Goal: Information Seeking & Learning: Learn about a topic

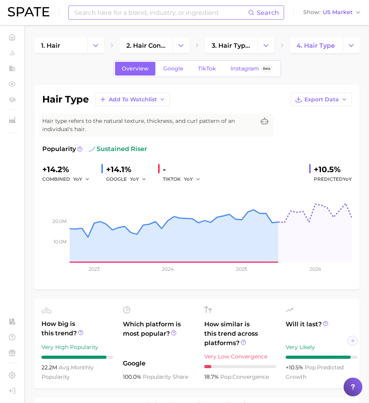
click at [141, 14] on input at bounding box center [160, 12] width 174 height 13
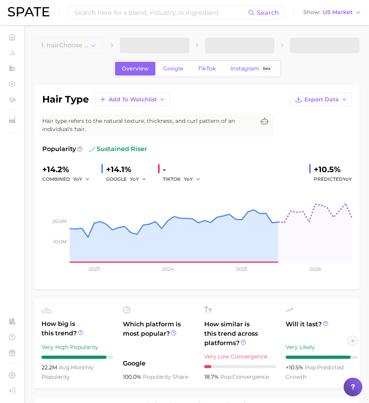
click at [141, 14] on input at bounding box center [160, 12] width 174 height 13
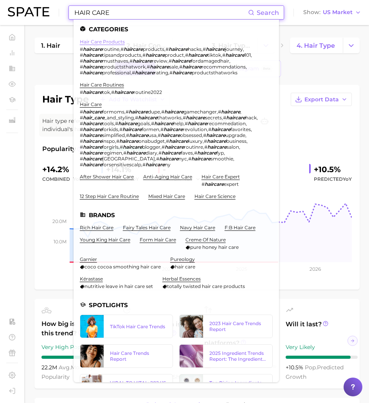
type input "HAIR CARE"
click at [102, 41] on link "hair care products" at bounding box center [102, 42] width 45 height 6
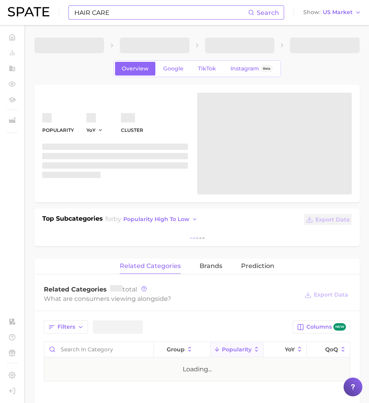
click at [103, 10] on input "HAIR CARE" at bounding box center [160, 12] width 174 height 13
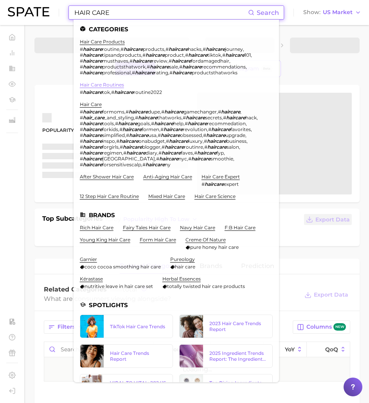
click at [110, 85] on link "hair care routines" at bounding box center [102, 85] width 44 height 6
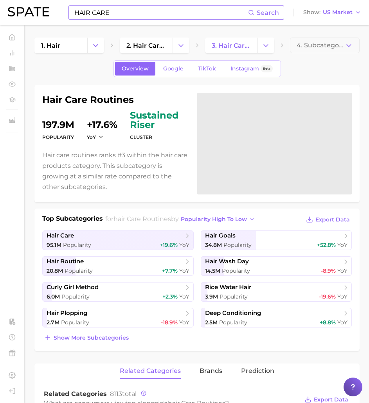
click at [103, 15] on input "HAIR CARE" at bounding box center [160, 12] width 174 height 13
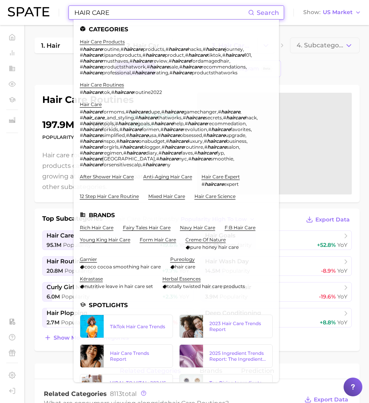
click at [119, 16] on input "HAIR CARE" at bounding box center [160, 12] width 174 height 13
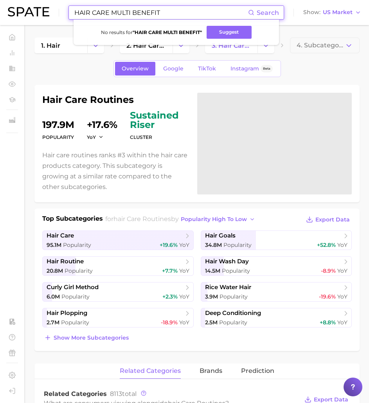
drag, startPoint x: 170, startPoint y: 17, endPoint x: 113, endPoint y: 13, distance: 56.8
click at [113, 13] on input "HAIR CARE MULTI BENEFIT" at bounding box center [160, 12] width 174 height 13
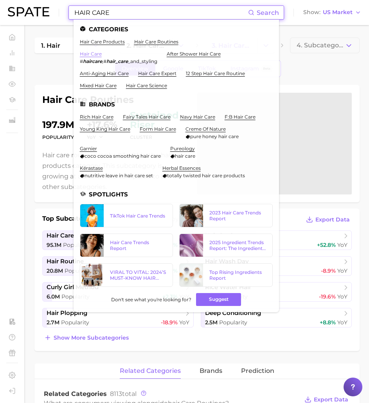
type input "HAIR CARE"
click at [94, 52] on link "hair care" at bounding box center [91, 54] width 22 height 6
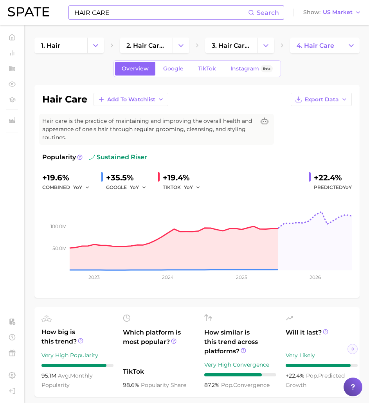
click at [100, 14] on input "HAIR CARE" at bounding box center [160, 12] width 174 height 13
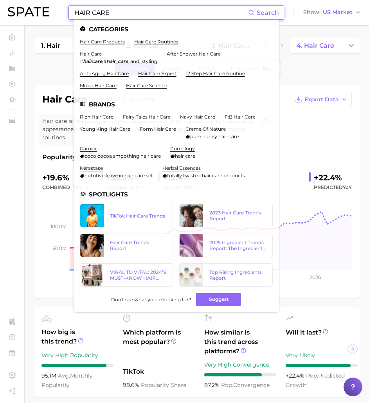
click at [100, 14] on input "HAIR CARE" at bounding box center [160, 12] width 174 height 13
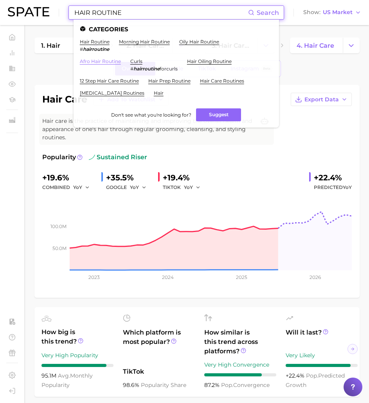
type input "HAIR ROUTINE"
click at [111, 63] on link "afro hair routine" at bounding box center [100, 61] width 41 height 6
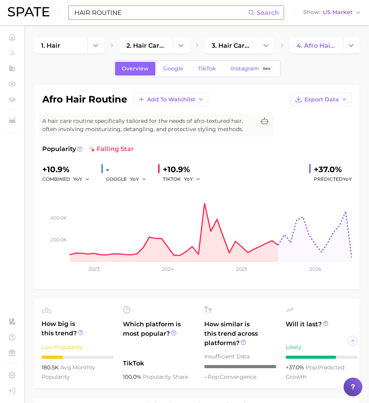
click at [110, 11] on input "HAIR ROUTINE" at bounding box center [160, 12] width 174 height 13
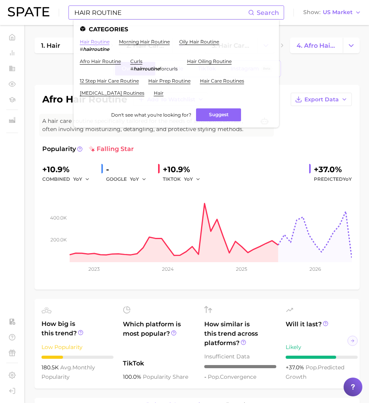
click at [91, 44] on link "hair routine" at bounding box center [95, 42] width 30 height 6
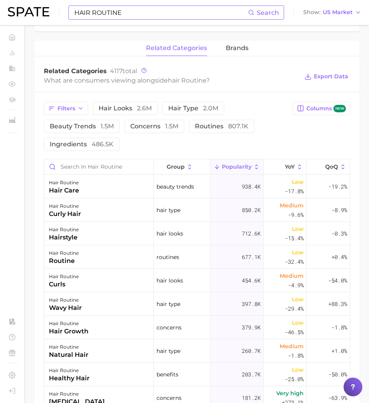
scroll to position [357, 0]
click at [213, 133] on button "routines 807.1k" at bounding box center [221, 126] width 65 height 13
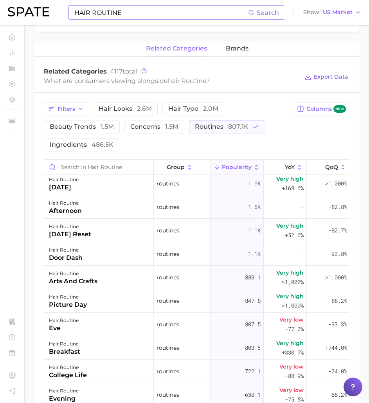
scroll to position [262, 0]
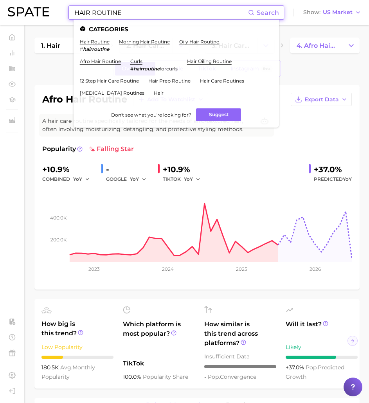
click at [78, 43] on ul "Categories hair routine # hairroutine morning hair routine oily hair routine af…" at bounding box center [175, 74] width 205 height 108
click at [85, 44] on link "hair routine" at bounding box center [95, 42] width 30 height 6
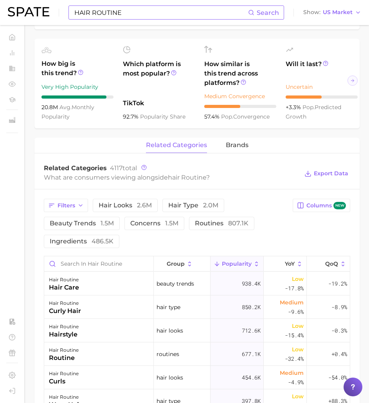
scroll to position [409, 0]
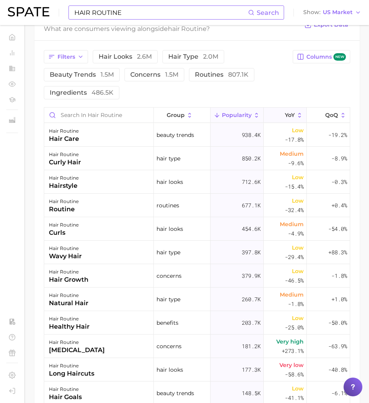
click at [285, 118] on span "YoY" at bounding box center [290, 115] width 10 height 6
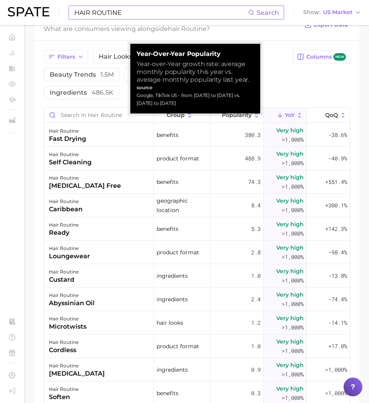
click at [285, 118] on span "YoY" at bounding box center [290, 115] width 10 height 6
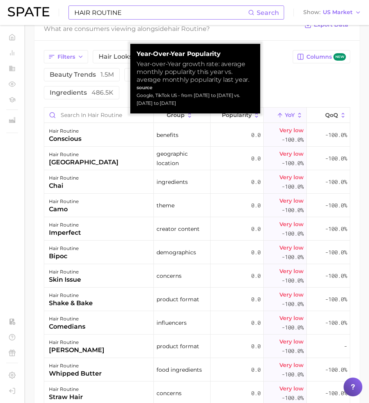
click at [285, 118] on span "YoY" at bounding box center [290, 115] width 10 height 6
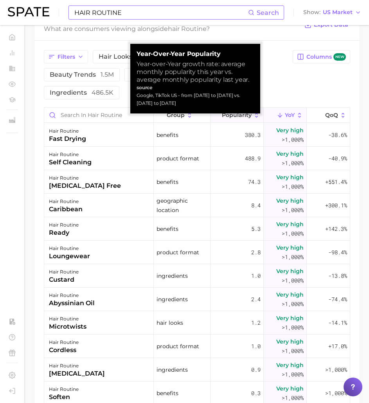
click at [241, 118] on span "Popularity" at bounding box center [237, 115] width 30 height 6
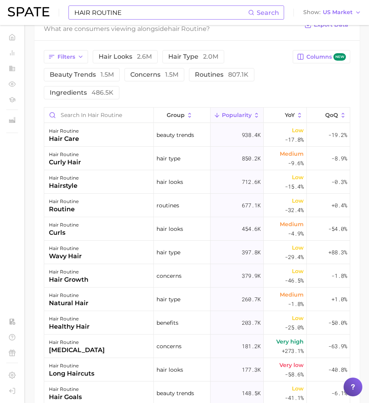
click at [241, 118] on span "Popularity" at bounding box center [237, 115] width 30 height 6
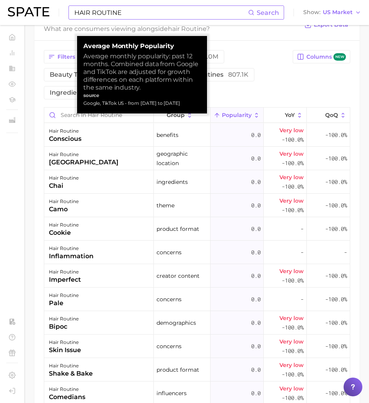
click at [241, 118] on span "Popularity" at bounding box center [237, 115] width 30 height 6
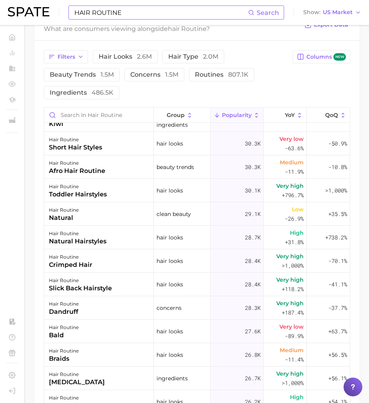
scroll to position [1375, 0]
click at [88, 122] on input "Search in hair routine" at bounding box center [98, 115] width 109 height 15
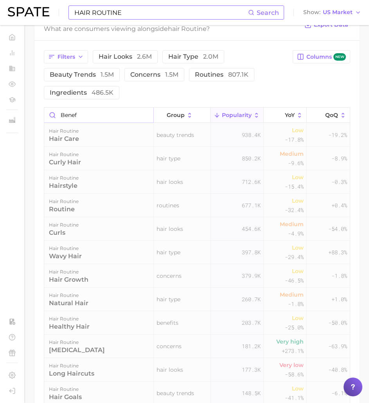
scroll to position [392, 0]
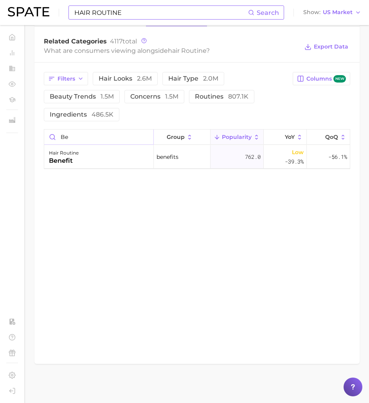
type input "b"
type input "m"
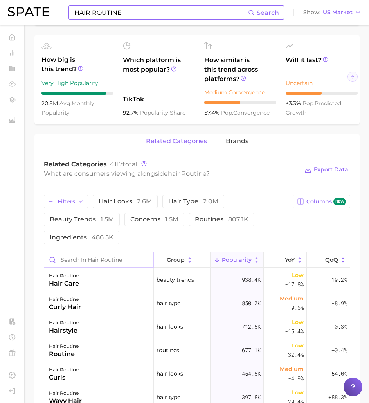
scroll to position [257, 0]
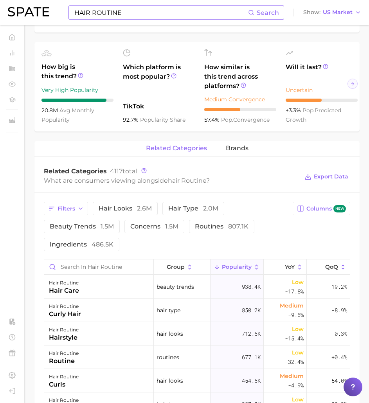
click at [140, 13] on input "HAIR ROUTINE" at bounding box center [160, 12] width 174 height 13
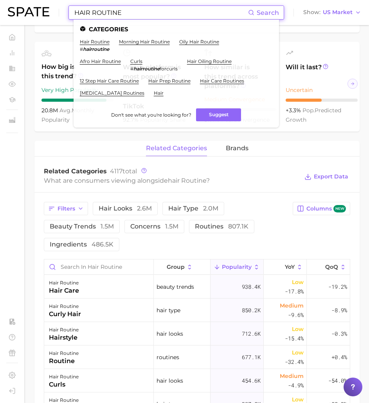
click at [140, 13] on input "HAIR ROUTINE" at bounding box center [160, 12] width 174 height 13
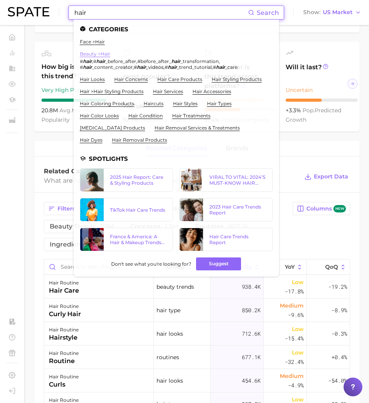
type input "hair"
click at [101, 53] on link "beauty > hair" at bounding box center [95, 54] width 30 height 6
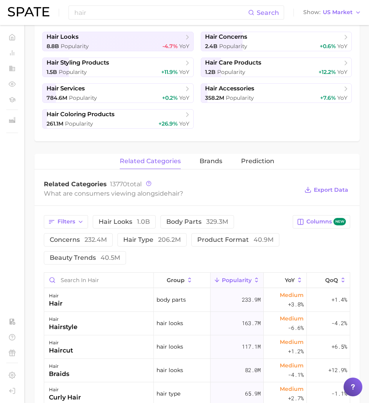
scroll to position [199, 0]
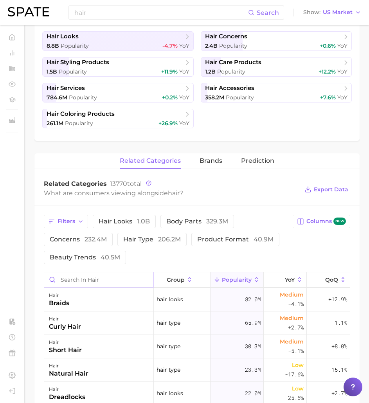
click at [75, 280] on input "Search in hair" at bounding box center [98, 279] width 109 height 15
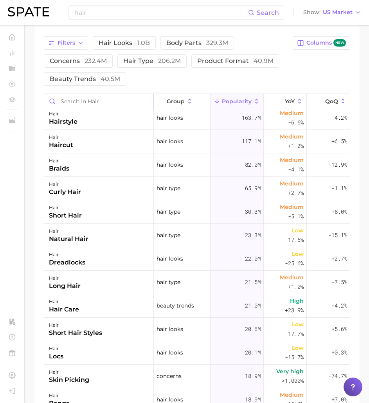
scroll to position [0, 0]
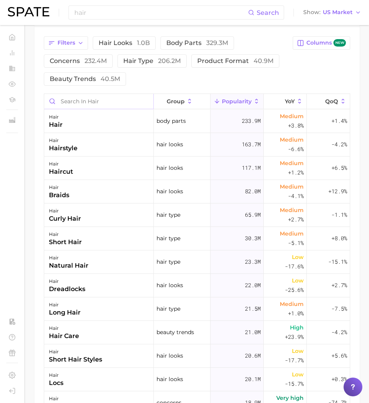
click at [80, 97] on input "Search in hair" at bounding box center [98, 101] width 109 height 15
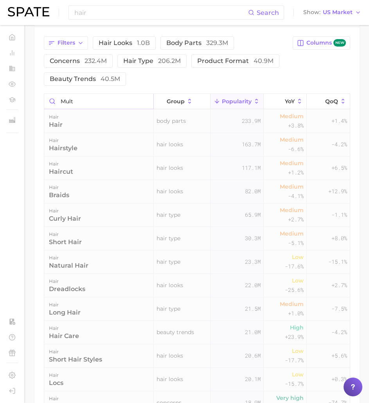
scroll to position [341, 0]
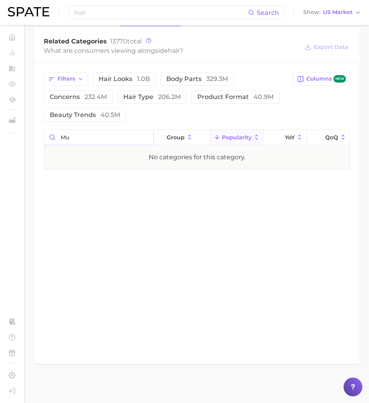
type input "m"
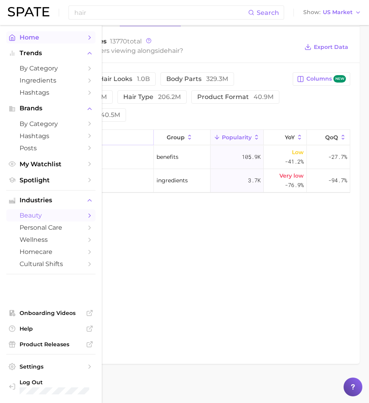
type input "benef"
click at [14, 39] on icon "Sidebar" at bounding box center [11, 37] width 5 height 6
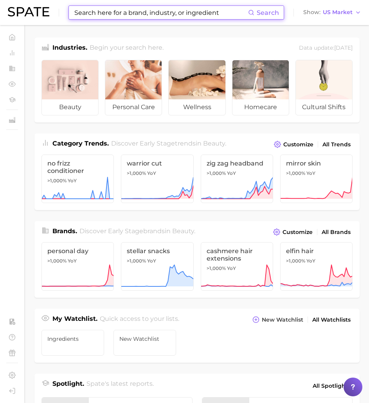
click at [124, 18] on input at bounding box center [160, 12] width 174 height 13
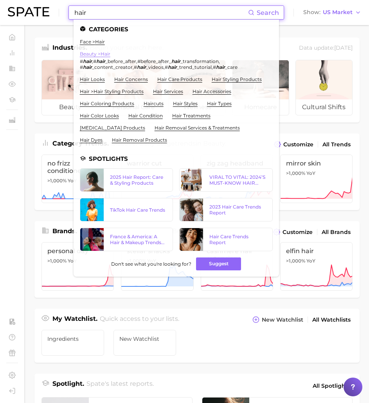
type input "hair"
click at [99, 54] on link "beauty > hair" at bounding box center [95, 54] width 30 height 6
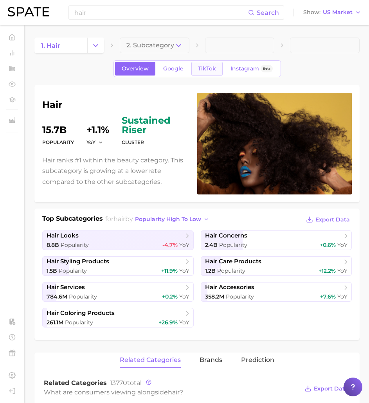
click at [210, 70] on span "TikTok" at bounding box center [207, 68] width 18 height 7
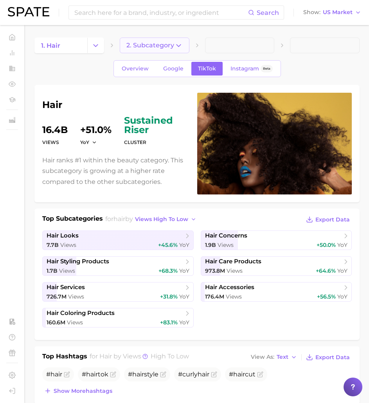
click at [156, 40] on button "2. Subcategory" at bounding box center [155, 46] width 70 height 16
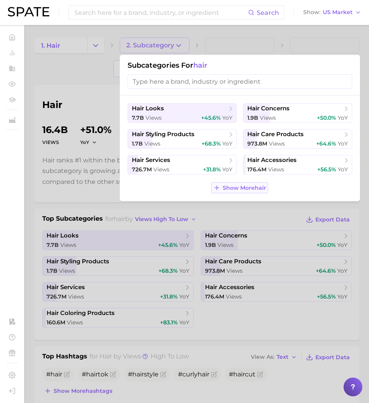
click at [235, 189] on span "Show More hair" at bounding box center [243, 188] width 43 height 7
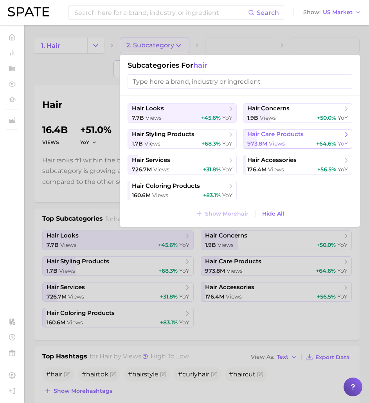
click at [287, 141] on div "973.8m views +64.6% YoY" at bounding box center [297, 143] width 100 height 7
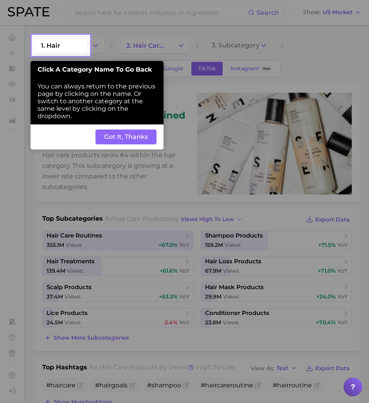
click at [138, 137] on button "Got It, Thanks" at bounding box center [125, 136] width 61 height 15
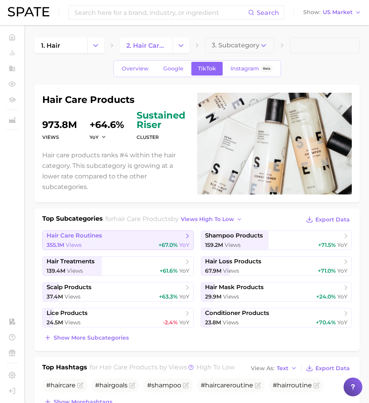
click at [77, 232] on span "hair care routines" at bounding box center [75, 235] width 56 height 7
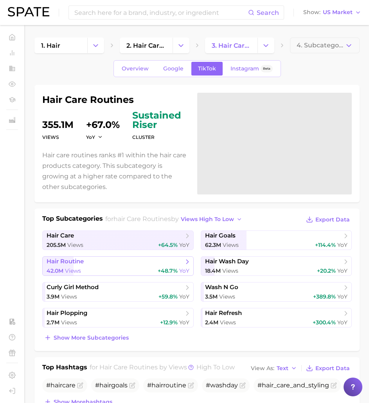
click at [189, 262] on icon at bounding box center [187, 262] width 8 height 8
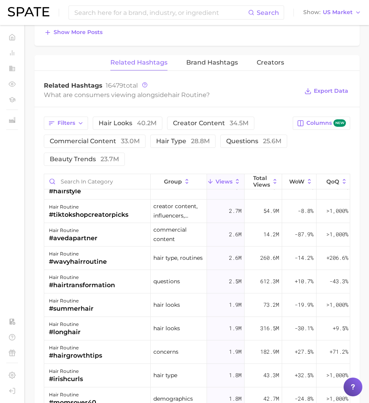
scroll to position [296, 0]
click at [108, 183] on input "Search in category" at bounding box center [97, 181] width 106 height 15
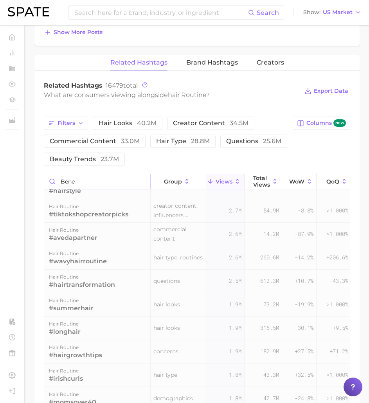
scroll to position [0, 0]
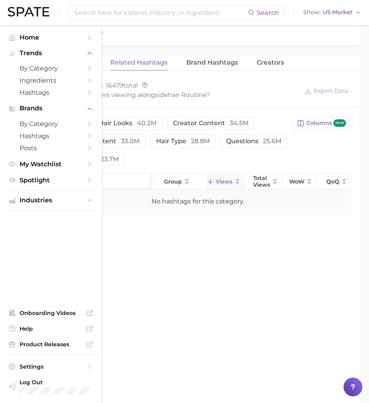
type input "bene"
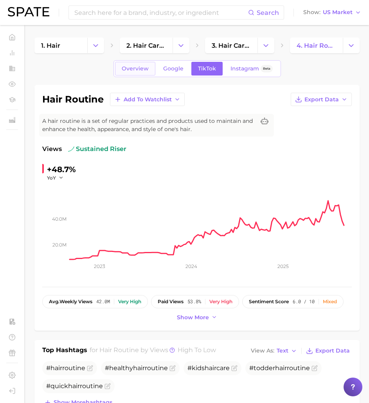
click at [143, 74] on link "Overview" at bounding box center [135, 69] width 40 height 14
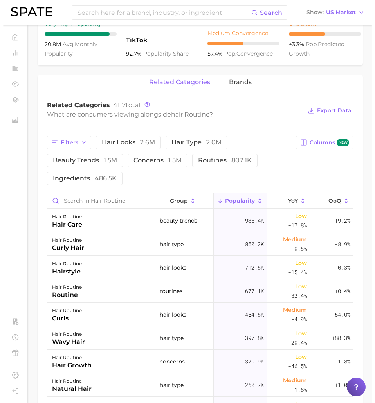
scroll to position [323, 0]
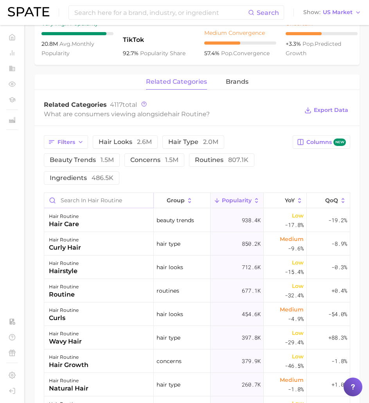
click at [94, 208] on input "Search in hair routine" at bounding box center [98, 200] width 109 height 15
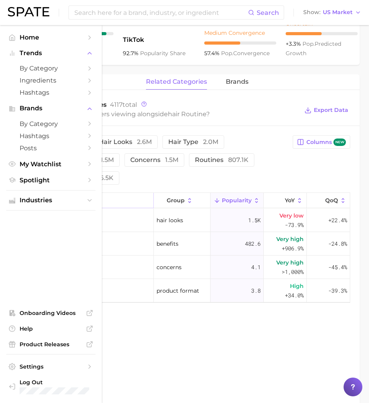
type input "simple"
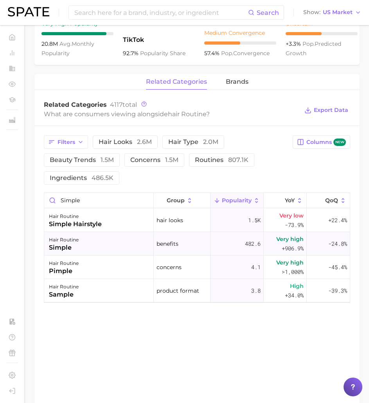
click at [251, 254] on div "482.6" at bounding box center [236, 243] width 53 height 23
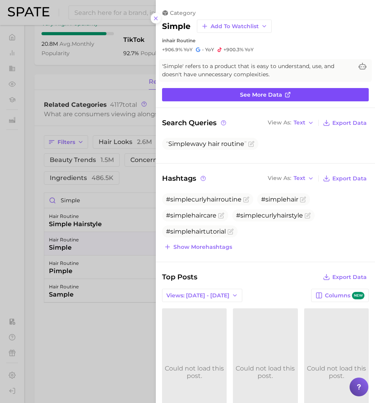
click at [267, 97] on span "See more data" at bounding box center [261, 94] width 42 height 7
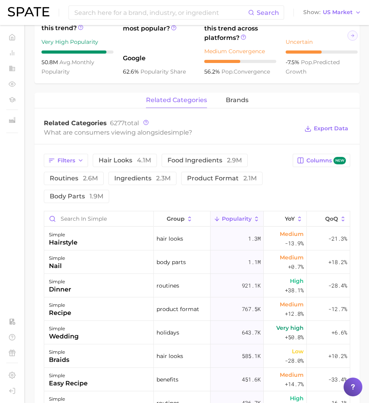
scroll to position [311, 0]
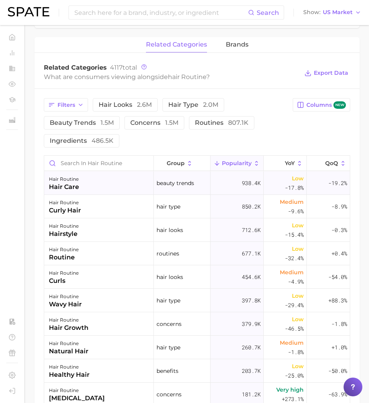
scroll to position [361, 0]
click at [84, 166] on input "Search in hair routine" at bounding box center [98, 162] width 109 height 15
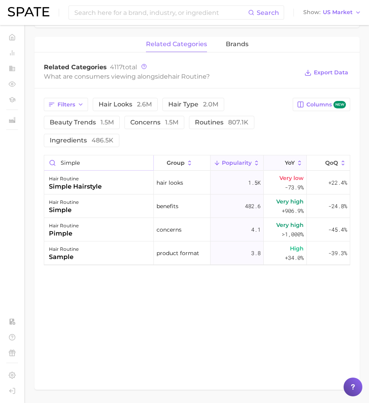
type input "simple"
click at [292, 166] on span "YoY" at bounding box center [290, 162] width 10 height 6
